Goal: Find specific page/section: Find specific page/section

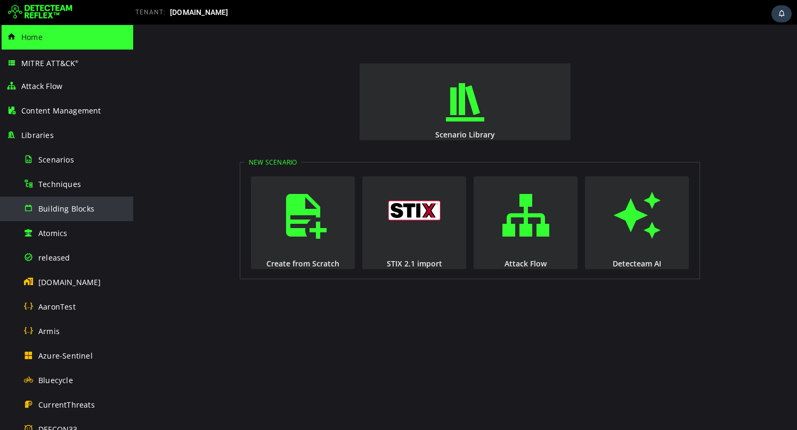
click at [69, 204] on span "Building Blocks" at bounding box center [66, 209] width 56 height 10
click at [55, 204] on span "Building Blocks" at bounding box center [66, 209] width 56 height 10
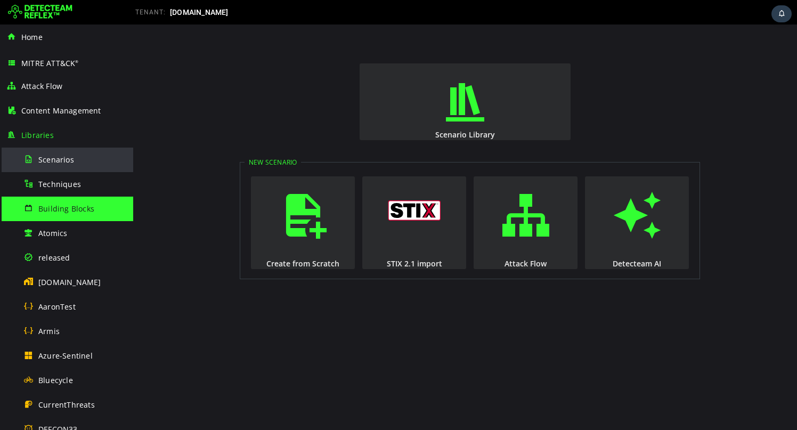
click at [66, 164] on span "Scenarios" at bounding box center [56, 159] width 36 height 10
